Goal: Task Accomplishment & Management: Manage account settings

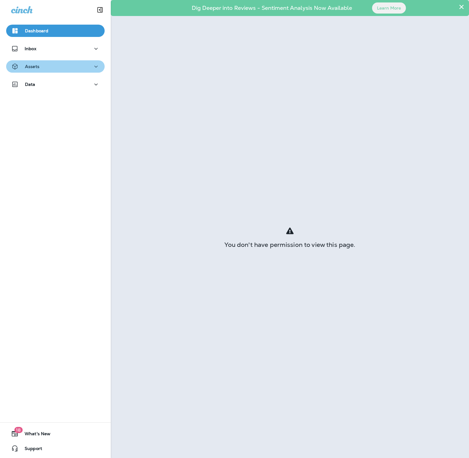
click at [55, 70] on div "Assets" at bounding box center [55, 67] width 89 height 8
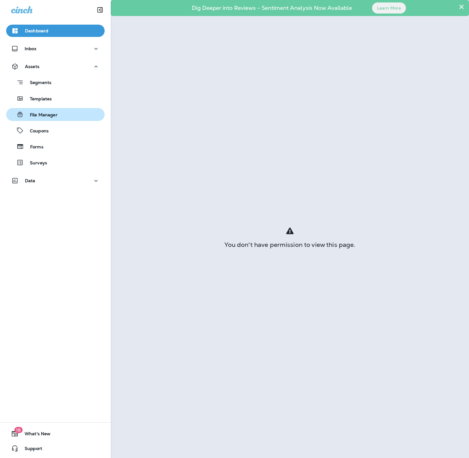
click at [54, 114] on p "File Manager" at bounding box center [41, 115] width 34 height 6
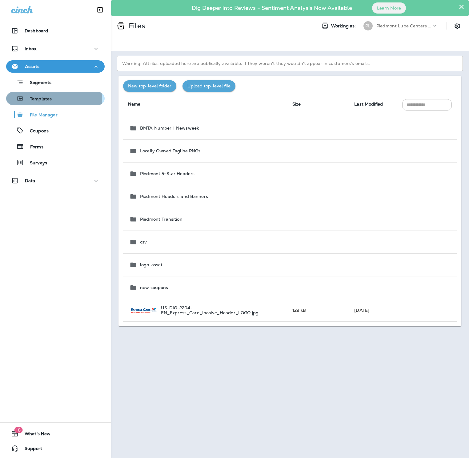
click at [53, 100] on div "Templates" at bounding box center [56, 98] width 94 height 9
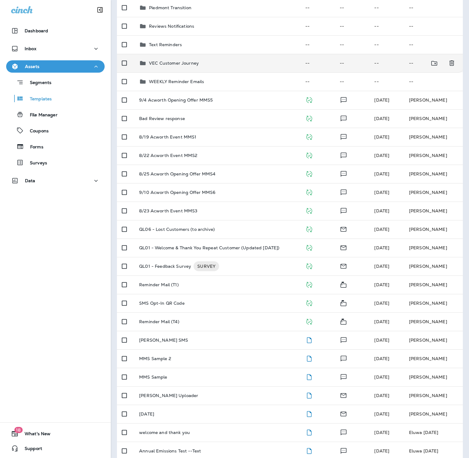
scroll to position [198, 0]
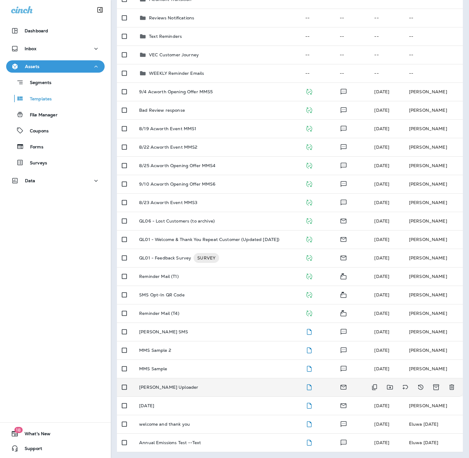
click at [239, 384] on div "[PERSON_NAME] Uploader" at bounding box center [217, 386] width 156 height 5
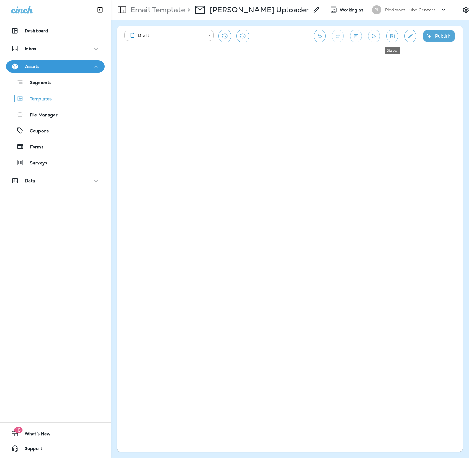
click at [394, 34] on icon "Save" at bounding box center [392, 36] width 6 height 6
click at [390, 9] on p "Piedmont Lube Centers LLC" at bounding box center [412, 9] width 55 height 5
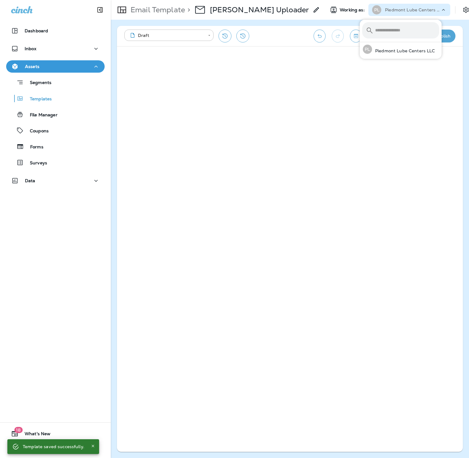
click at [464, 3] on div "Email Template > [PERSON_NAME] Uploader Working as: PL Piedmont Lube Centers LLC" at bounding box center [290, 10] width 358 height 20
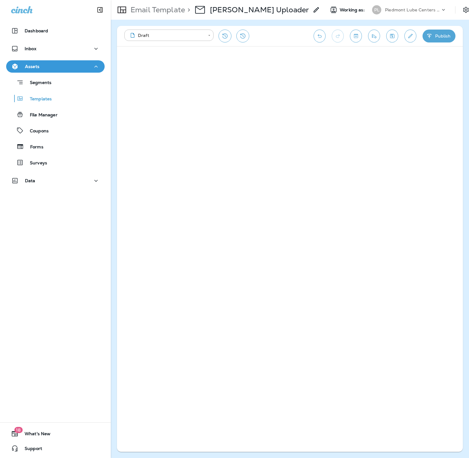
click at [48, 285] on div "Dashboard Inbox Assets Segments Templates File Manager Coupons Forms Surveys Da…" at bounding box center [55, 229] width 111 height 458
click at [57, 102] on div "Templates" at bounding box center [56, 98] width 94 height 9
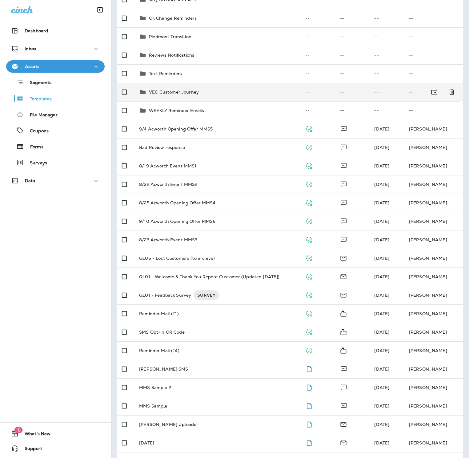
scroll to position [198, 0]
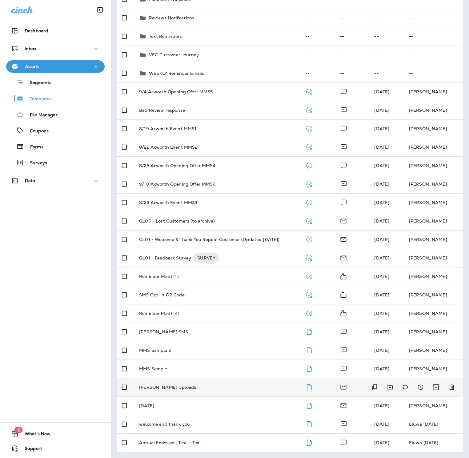
click at [255, 387] on div "[PERSON_NAME] Uploader" at bounding box center [217, 386] width 156 height 5
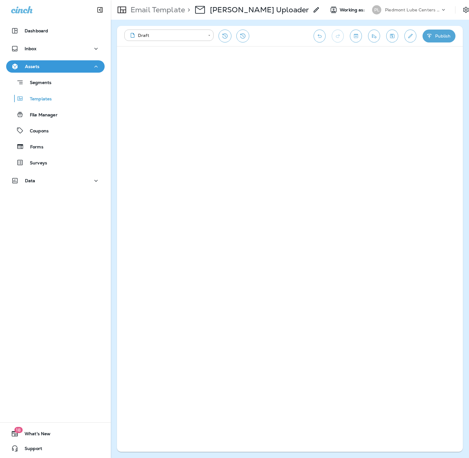
click at [372, 10] on div "PL" at bounding box center [376, 9] width 9 height 9
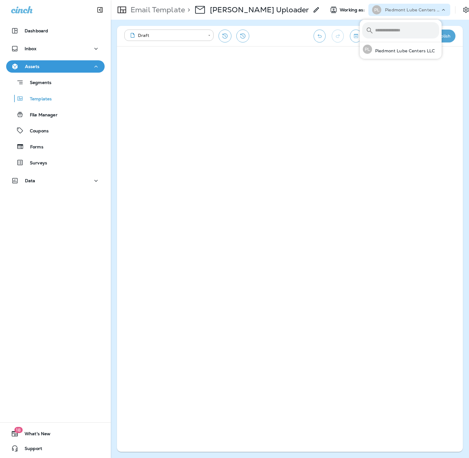
click at [320, 8] on div "Working as: PL Piedmont Lube Centers LLC" at bounding box center [398, 10] width 157 height 12
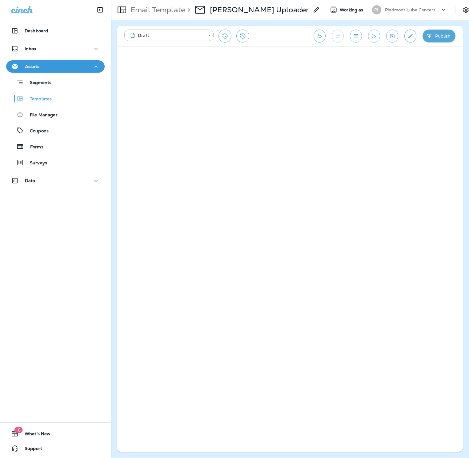
click at [330, 9] on icon at bounding box center [333, 9] width 7 height 7
click at [463, 11] on icon "Settings" at bounding box center [466, 10] width 6 height 6
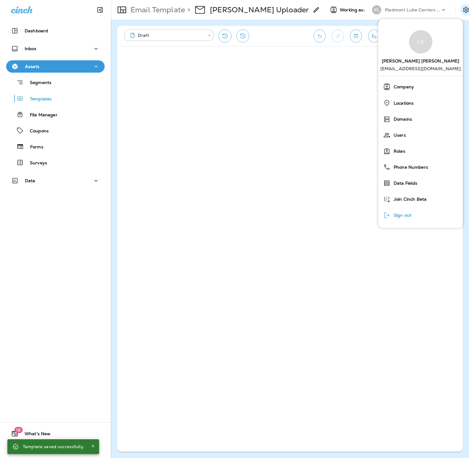
click at [407, 214] on span "Sign out" at bounding box center [400, 215] width 21 height 5
